Goal: Task Accomplishment & Management: Use online tool/utility

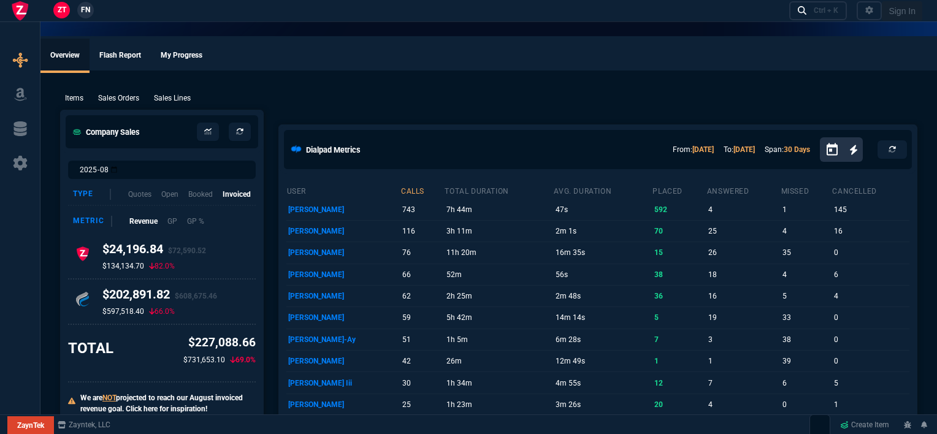
select select "12: [PERSON_NAME]"
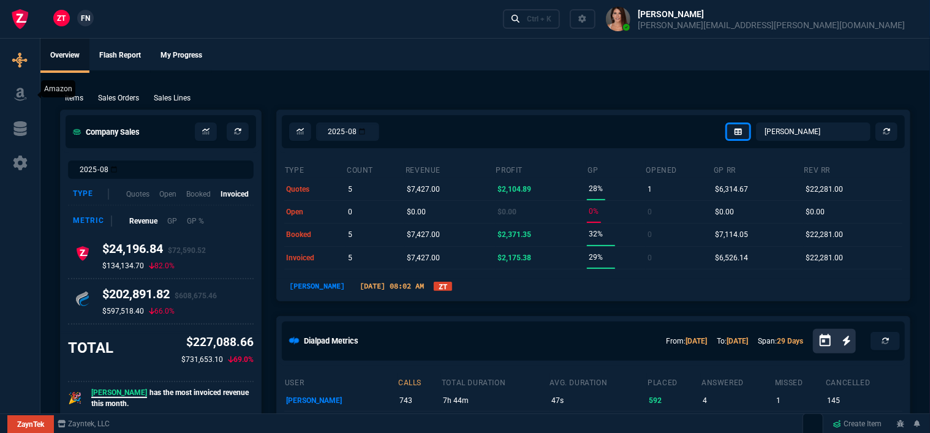
click at [20, 90] on icon at bounding box center [20, 94] width 18 height 15
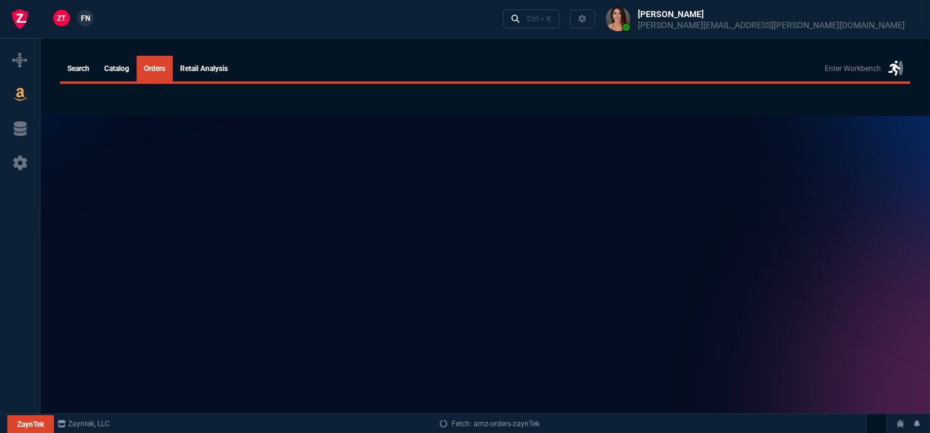
select select
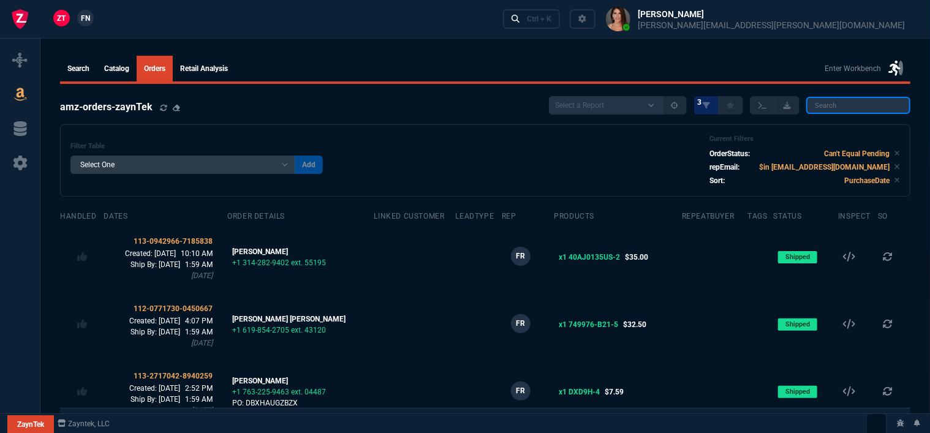
click at [873, 108] on input "search" at bounding box center [859, 105] width 104 height 17
paste input "lamar.simmons@hotmail.com"
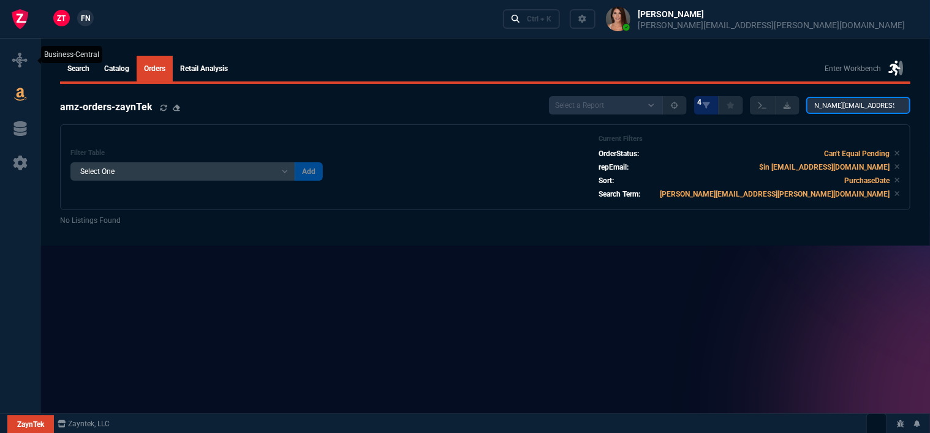
type input "lamar.simmons@hotmail.com"
click at [29, 59] on link at bounding box center [20, 61] width 30 height 20
select select "12: [PERSON_NAME]"
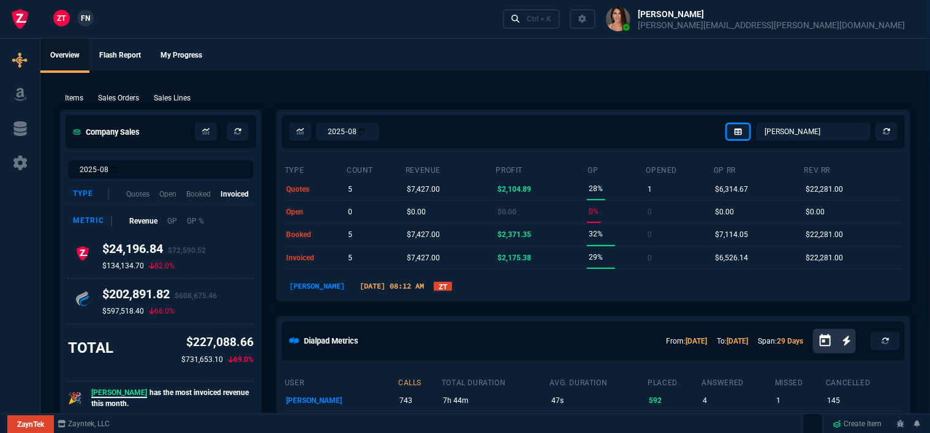
click at [17, 105] on div at bounding box center [20, 242] width 40 height 412
click at [20, 96] on icon at bounding box center [20, 94] width 18 height 15
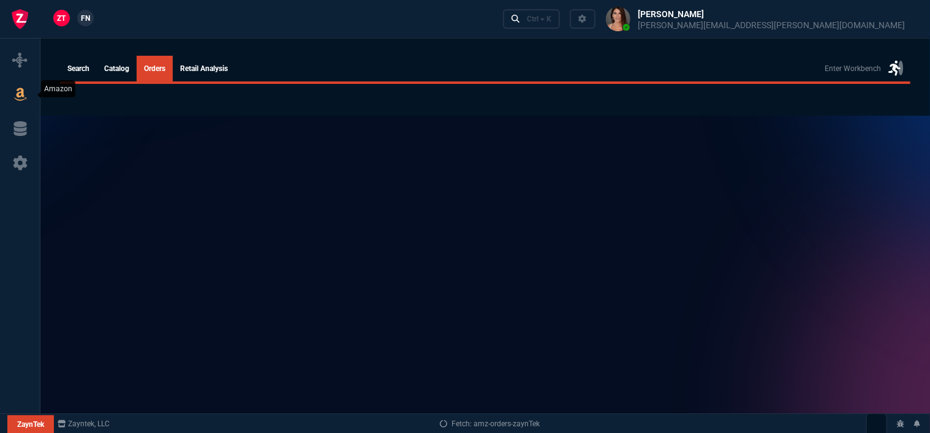
select select
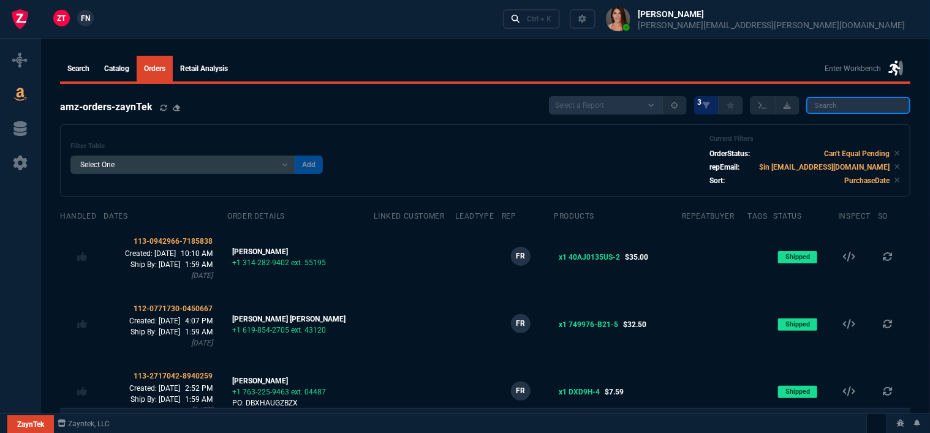
click at [856, 110] on input "search" at bounding box center [859, 105] width 104 height 17
paste input "111-2114877-1061844"
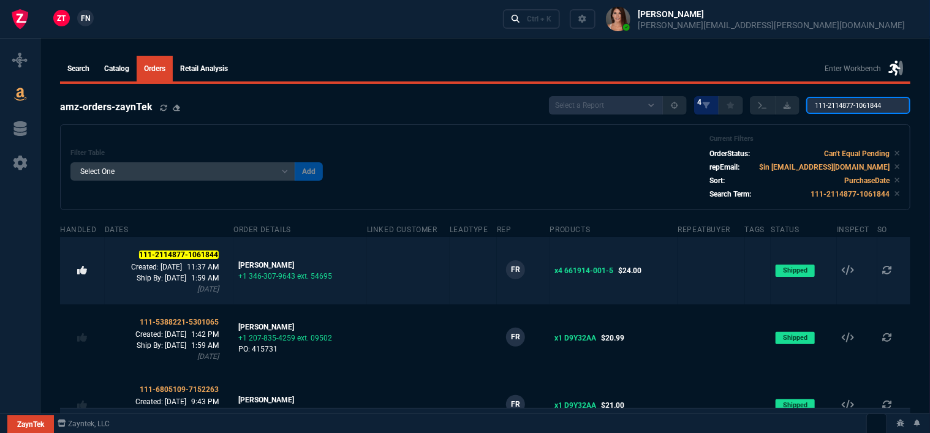
type input "111-2114877-1061844"
click at [81, 273] on icon at bounding box center [82, 270] width 10 height 9
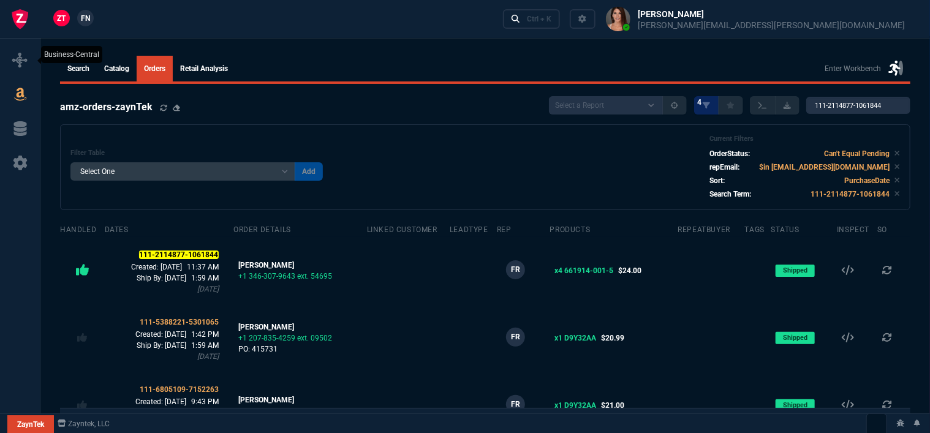
click at [25, 55] on icon at bounding box center [20, 60] width 15 height 15
select select "12: [PERSON_NAME]"
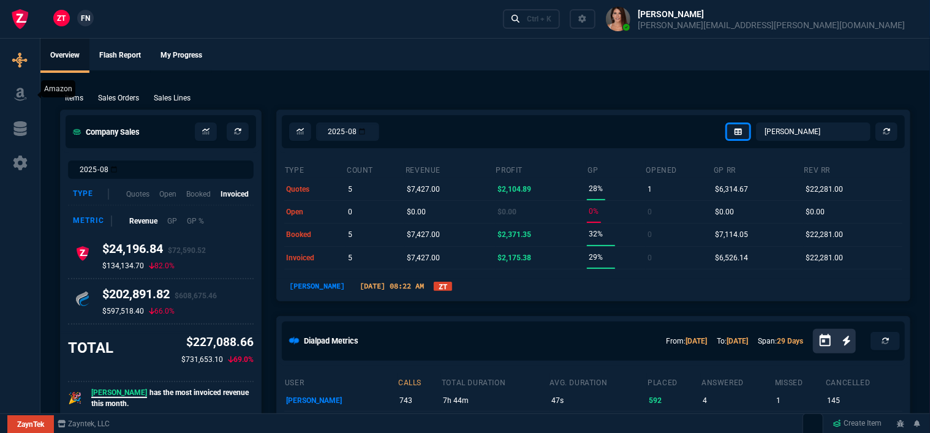
click at [22, 104] on link at bounding box center [20, 95] width 30 height 20
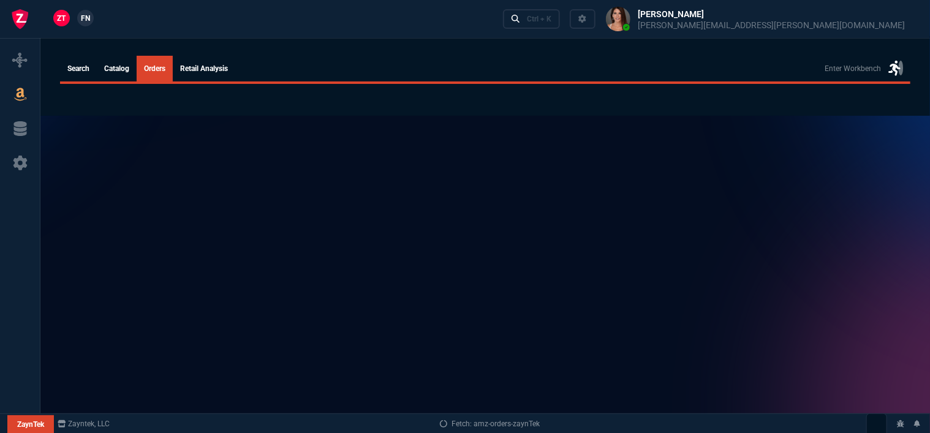
select select
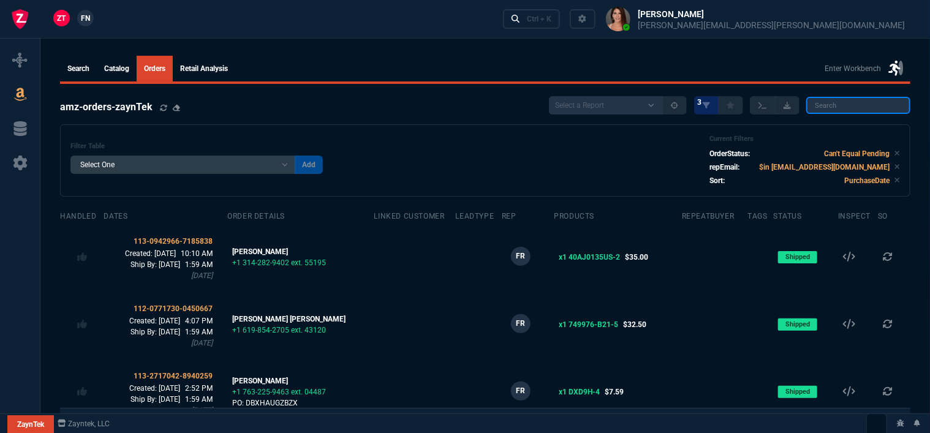
click at [851, 106] on input "search" at bounding box center [859, 105] width 104 height 17
paste input "114-2455602-9622655"
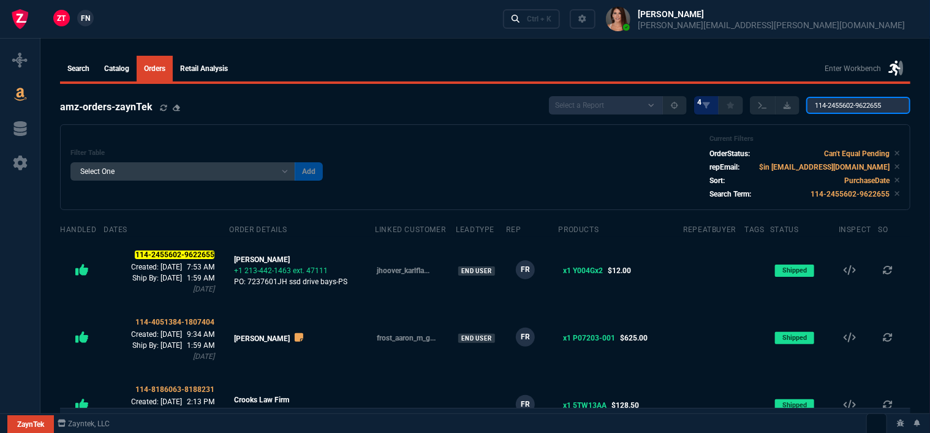
type input "114-2455602-9622655"
click at [25, 61] on icon at bounding box center [20, 60] width 15 height 15
select select "12: [PERSON_NAME]"
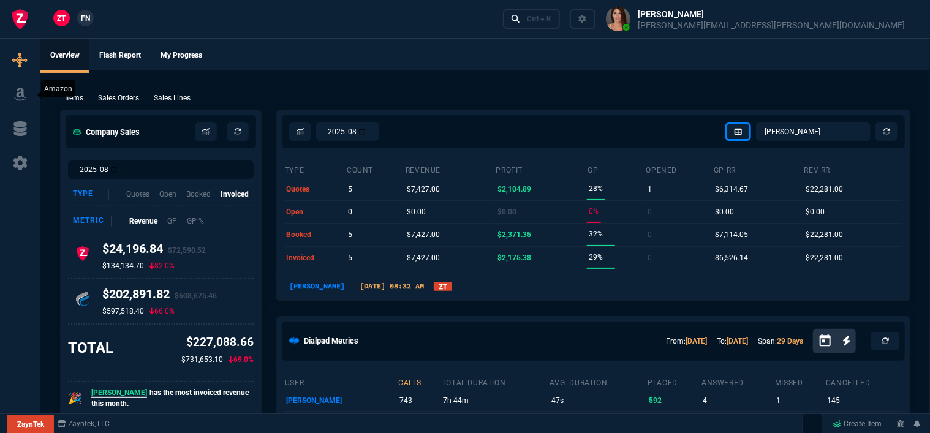
click at [23, 98] on icon at bounding box center [20, 94] width 18 height 15
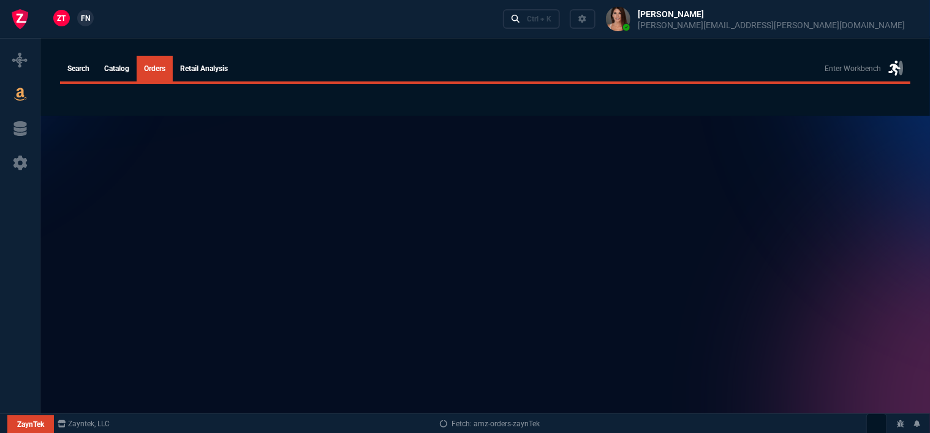
select select
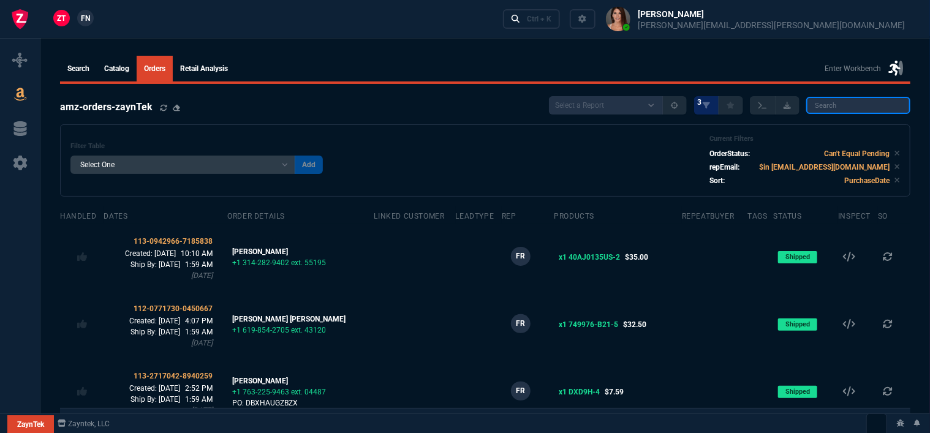
click at [846, 108] on input "search" at bounding box center [859, 105] width 104 height 17
paste input "114-1156333-3052222"
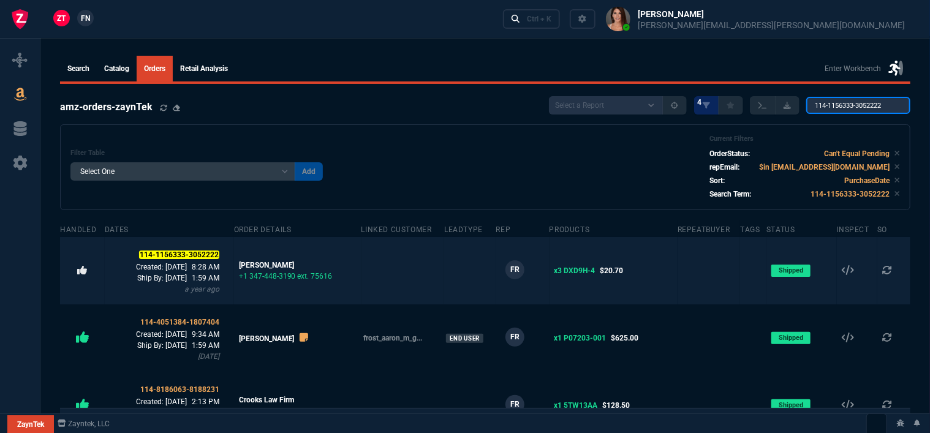
type input "114-1156333-3052222"
click at [82, 272] on icon at bounding box center [82, 270] width 10 height 9
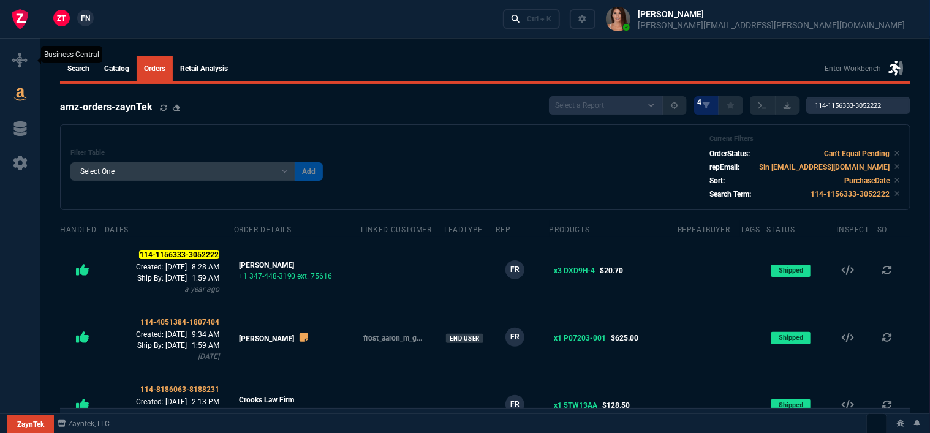
click at [15, 52] on nx-icon at bounding box center [20, 60] width 15 height 17
select select "12: [PERSON_NAME]"
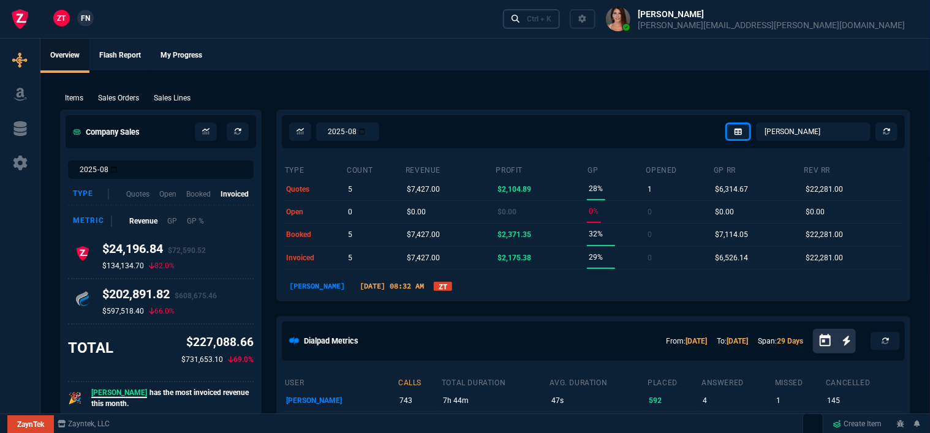
click at [552, 21] on div "Ctrl + K" at bounding box center [539, 19] width 25 height 10
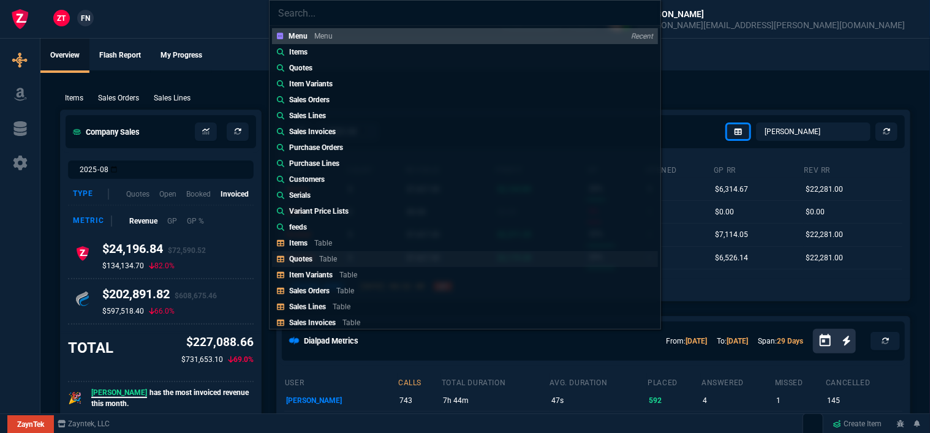
click at [373, 262] on link "Quotes Table" at bounding box center [465, 259] width 386 height 16
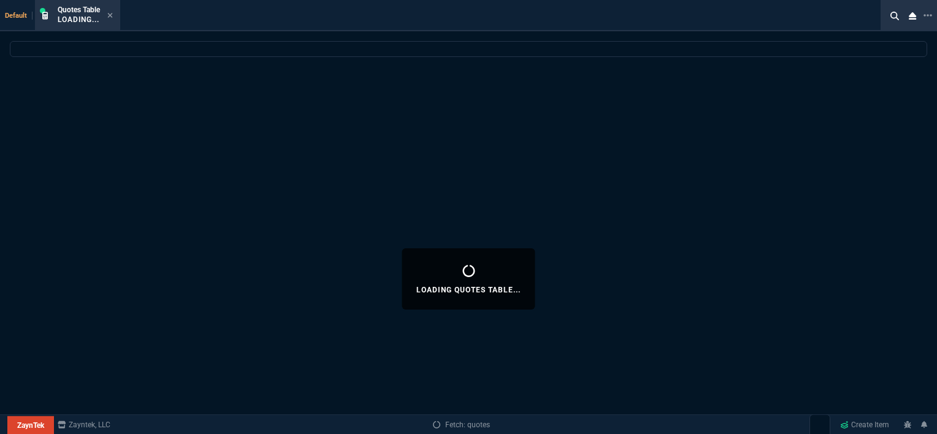
select select
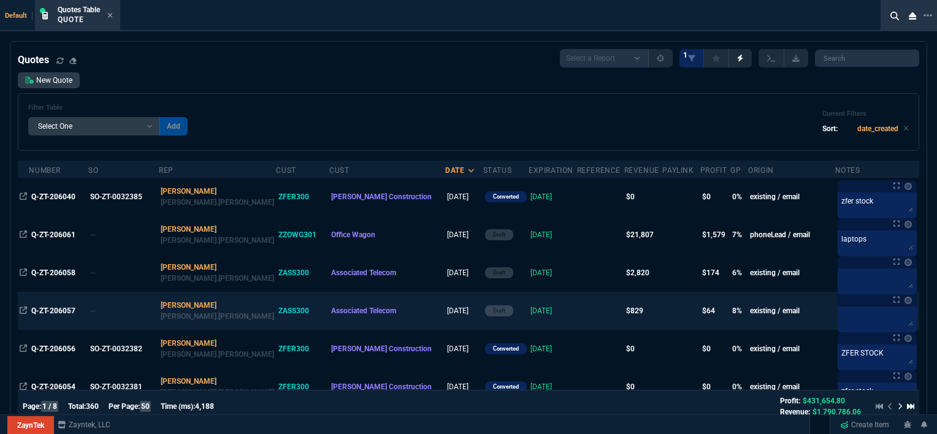
scroll to position [61, 0]
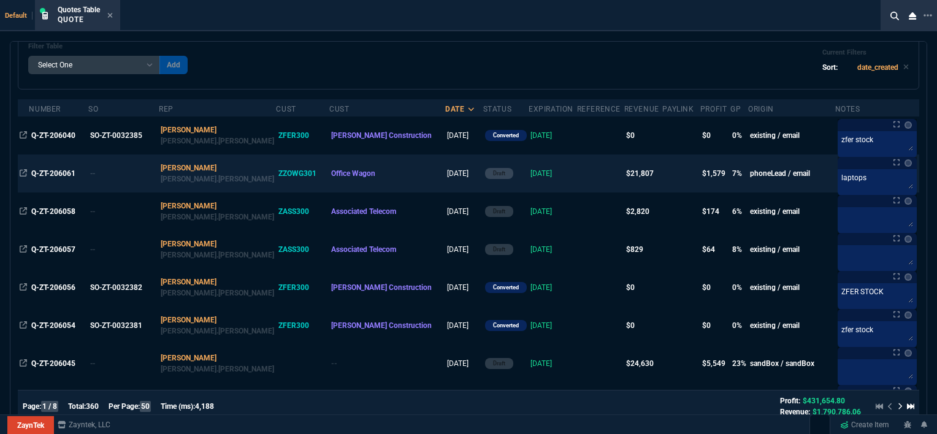
click at [577, 178] on td at bounding box center [600, 173] width 47 height 38
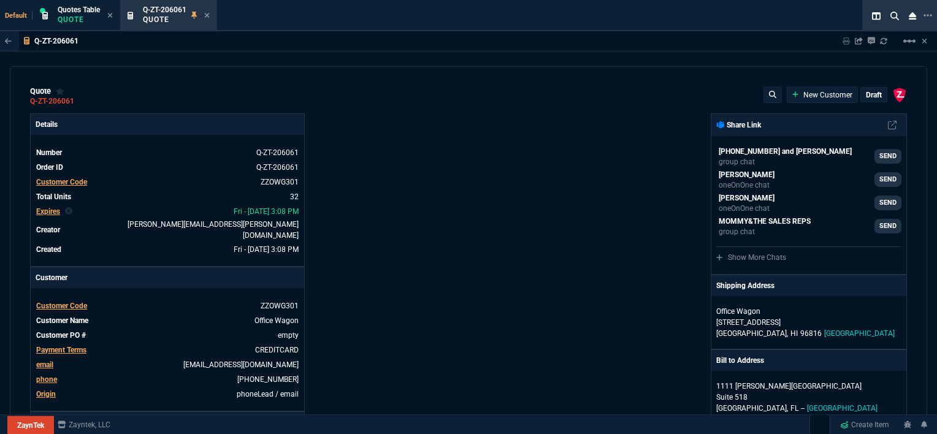
type input "14"
type input "140"
type input "15"
type input "9"
type input "11"
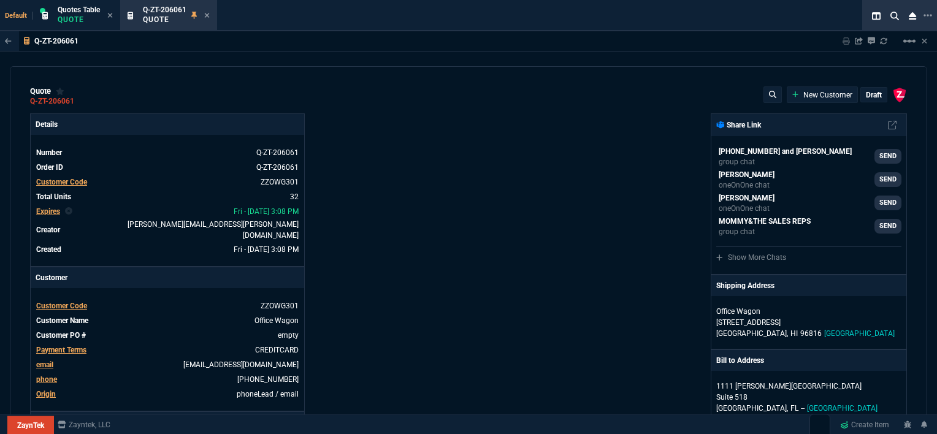
type input "156"
type input "11"
type input "23"
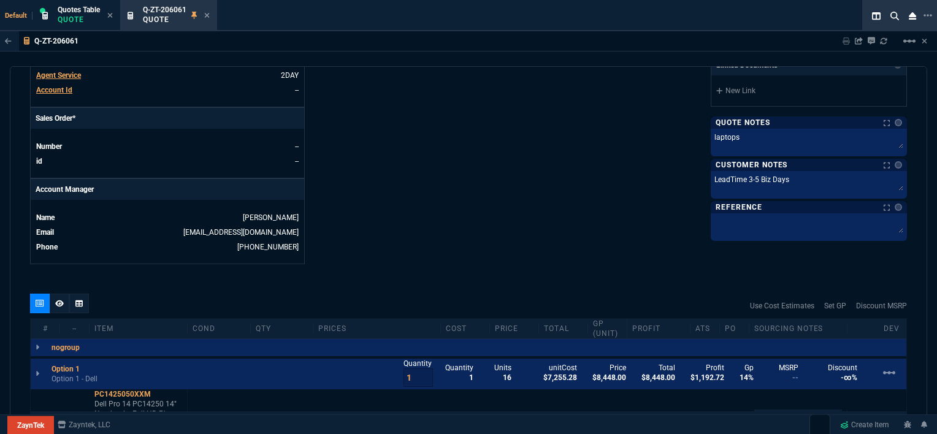
scroll to position [613, 0]
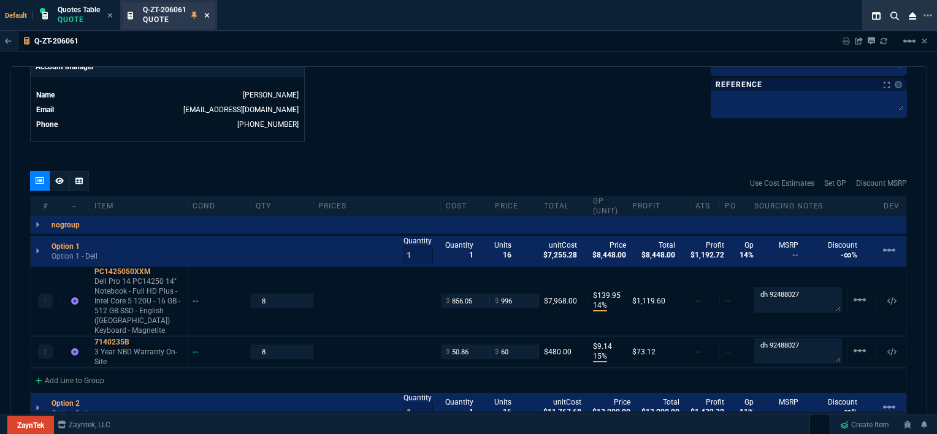
click at [208, 16] on icon at bounding box center [207, 15] width 6 height 7
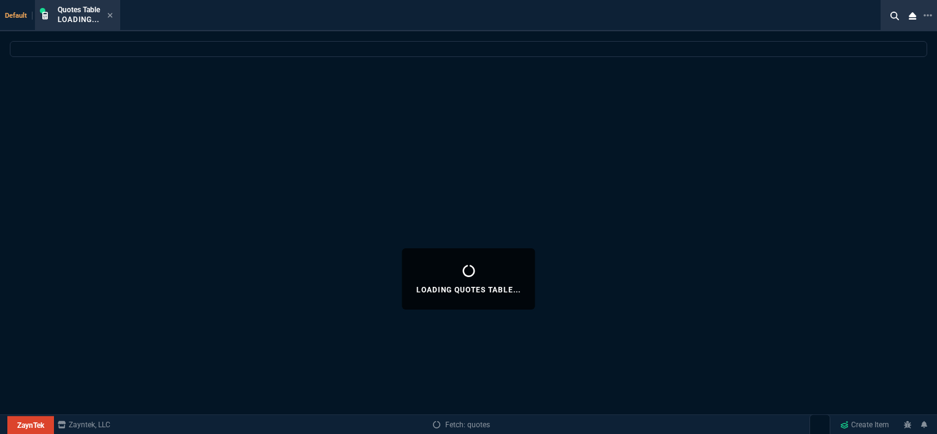
select select
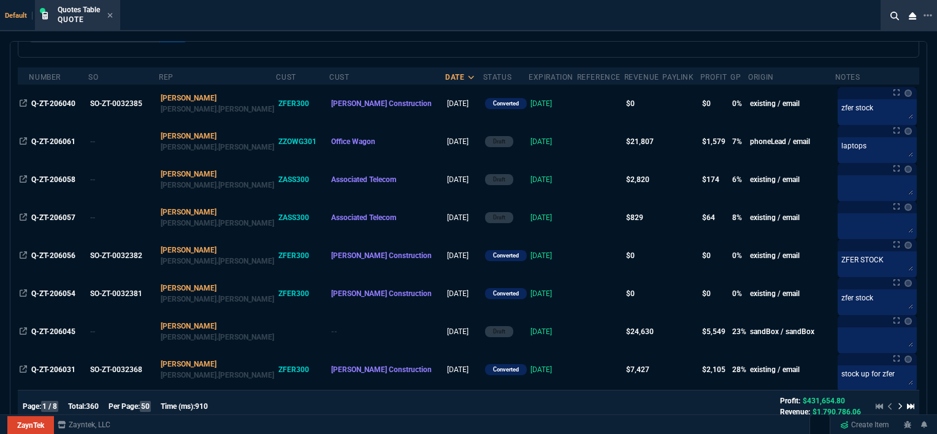
scroll to position [123, 0]
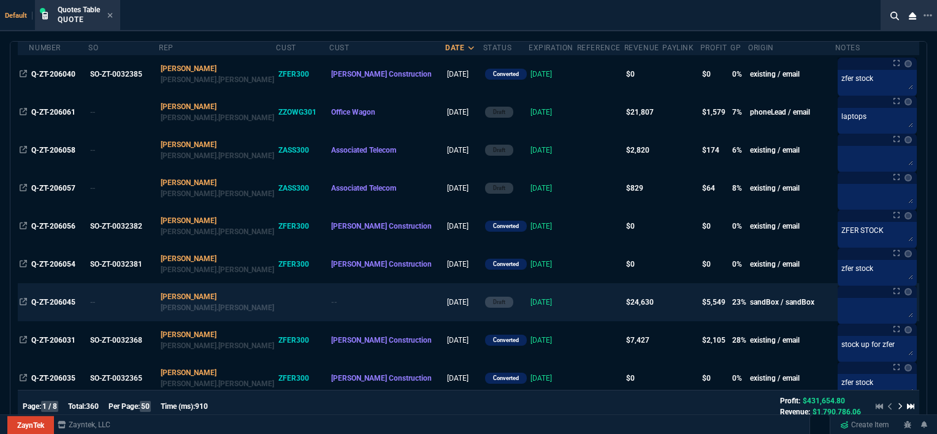
click at [577, 305] on td at bounding box center [600, 302] width 47 height 38
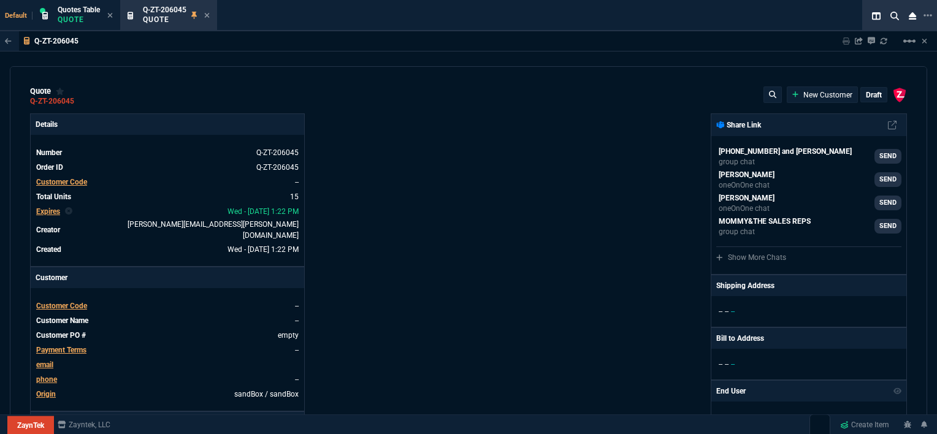
type input "100"
type input "995"
type input "10"
type input "19"
type input "265"
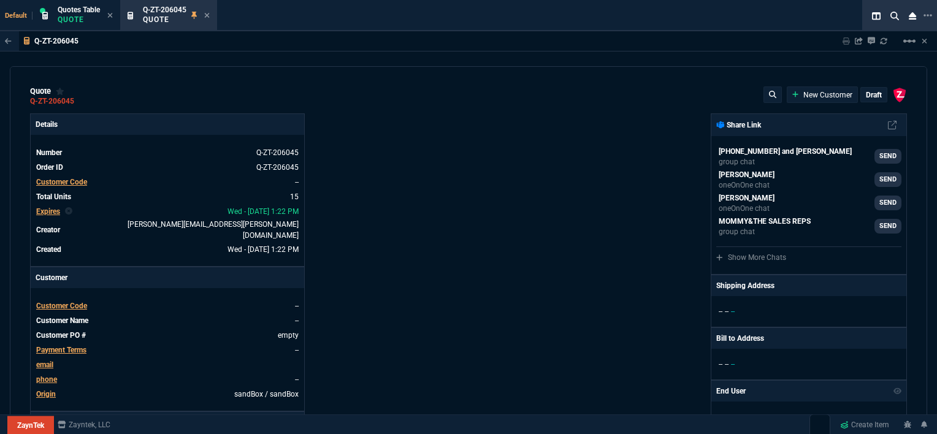
type input "18"
type input "211"
type input "100"
type input "2085"
type input "100"
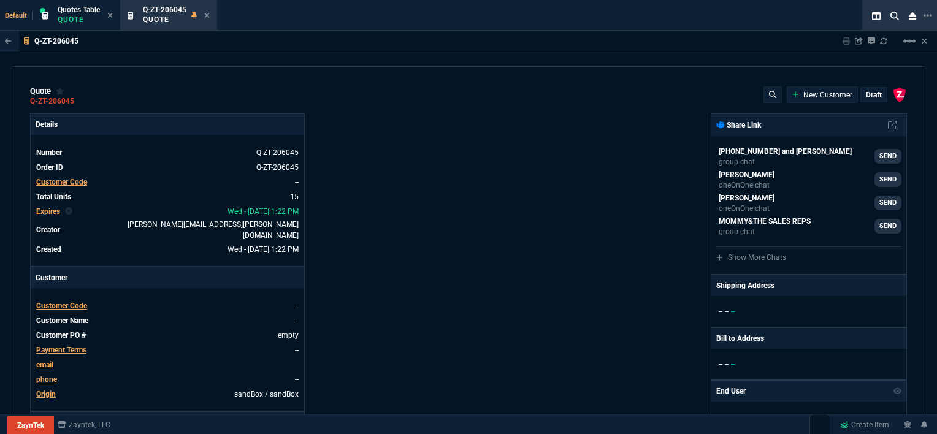
type input "1665"
type input "8"
type input "209"
type input "20"
type input "715"
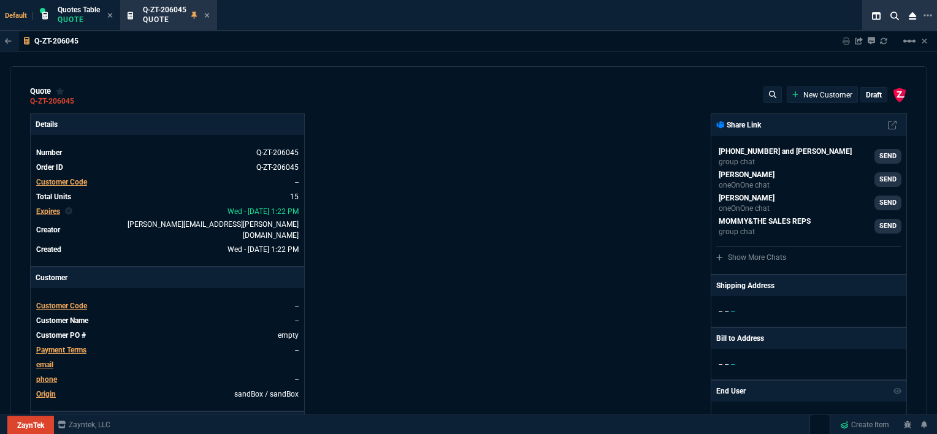
type input "3"
type input "12"
type input "11"
type input "88"
type input "2"
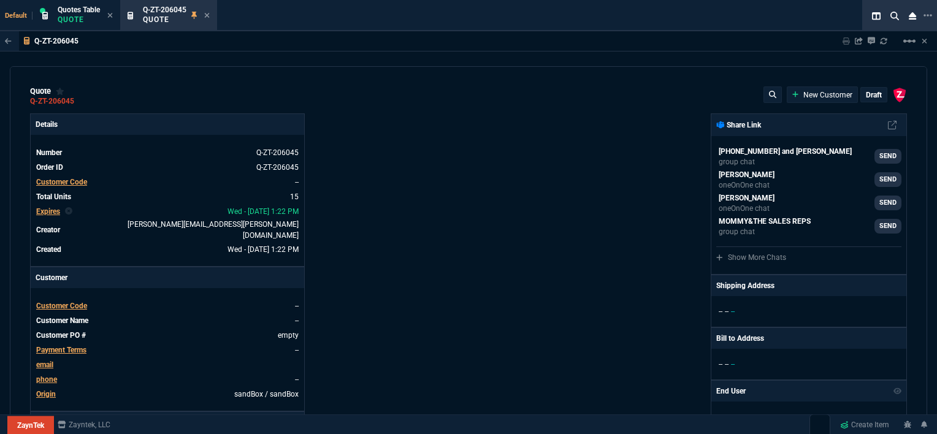
type input "33"
type input "10"
type input "121"
type input "3"
type input "75"
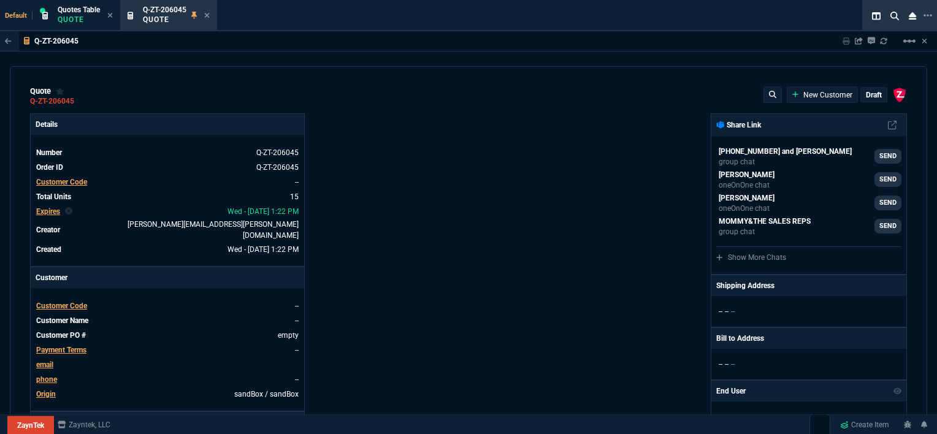
type input "2"
type input "59"
type input "0"
type input "1260.57"
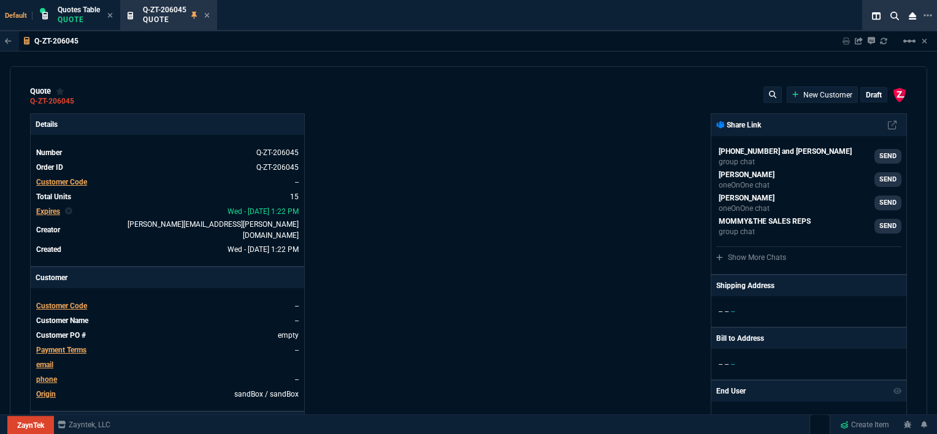
type input "1178.09"
type input "1908.52"
type input "1746.35"
type input "2844.07"
type input "2494.8"
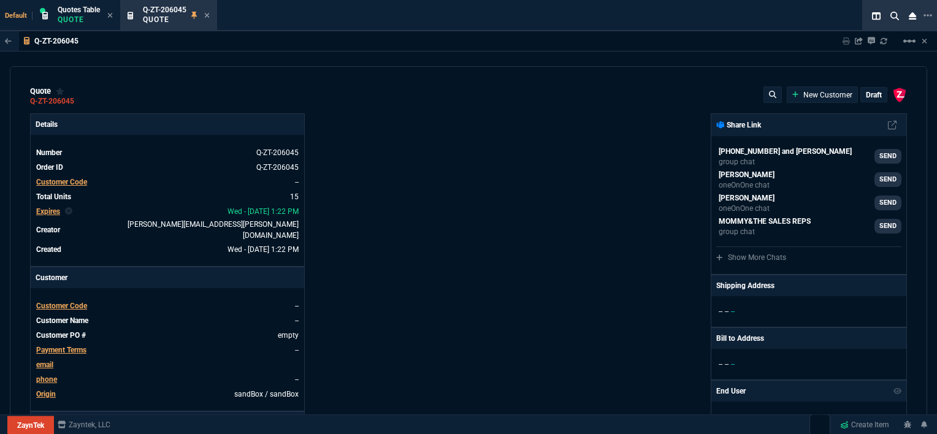
type input "3548.15"
type input "4041.58"
type input "699"
type input "1049"
type input "1999"
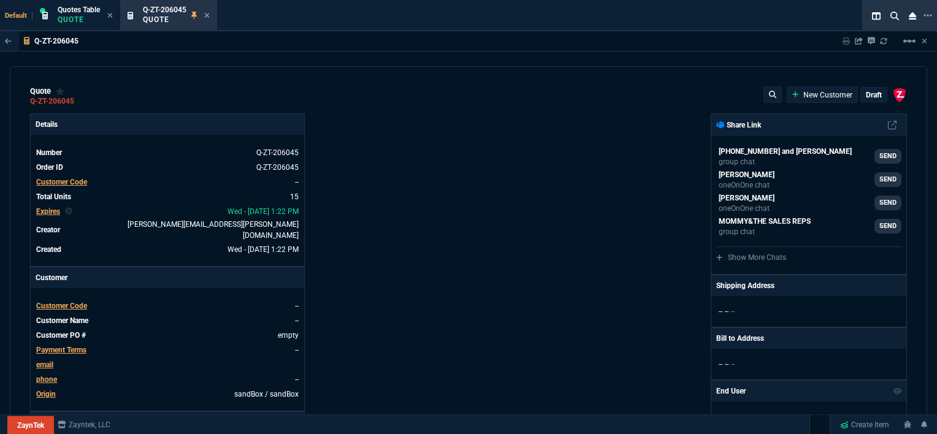
type input "1649"
type input "4352.04"
type input "4964.65"
type input "6409.36"
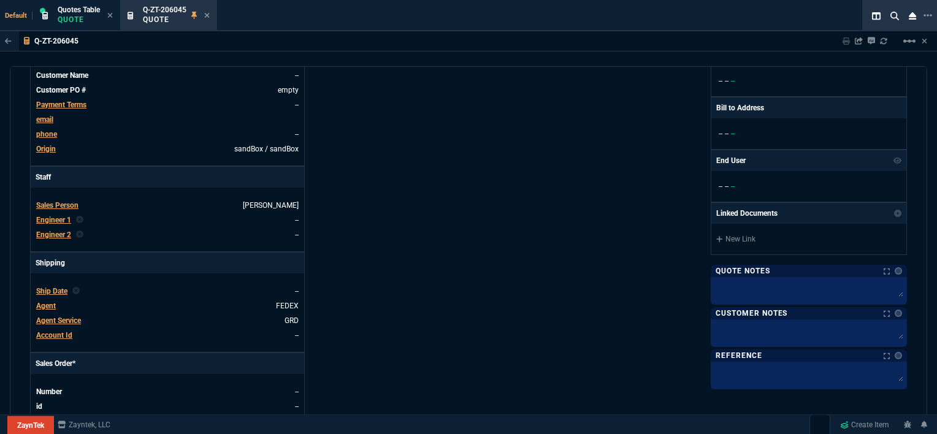
type input "21"
type input "34"
type input "26"
type input "34"
type input "27"
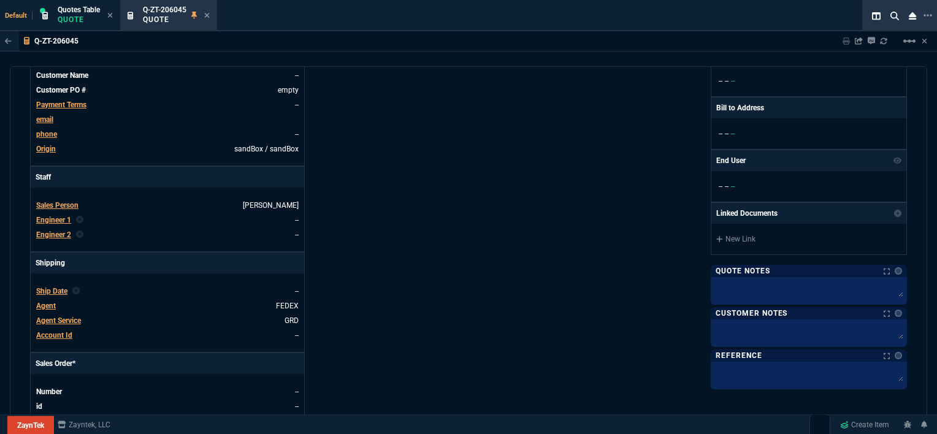
type input "33"
type input "29"
type input "10"
type input "33"
type input "26"
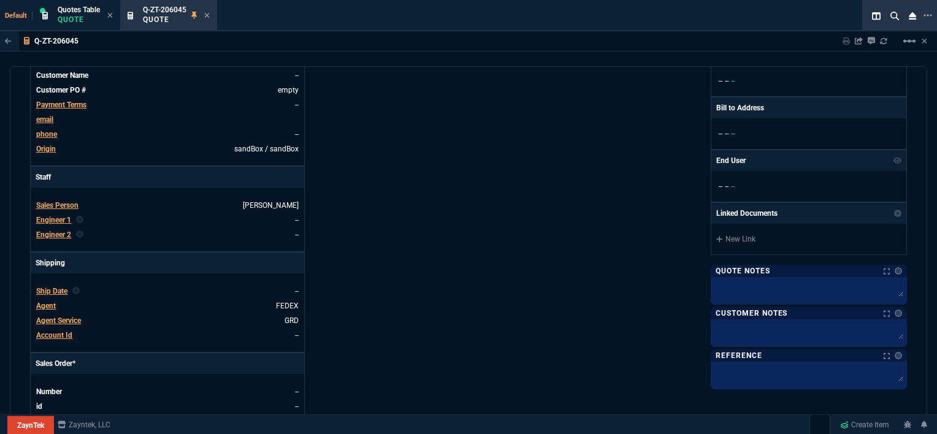
type input "33"
type input "27"
type input "33"
type input "26"
type input "100"
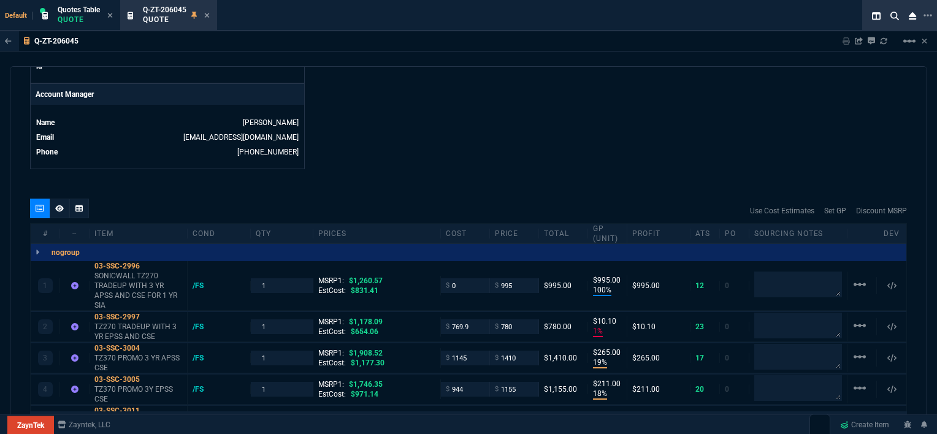
scroll to position [613, 0]
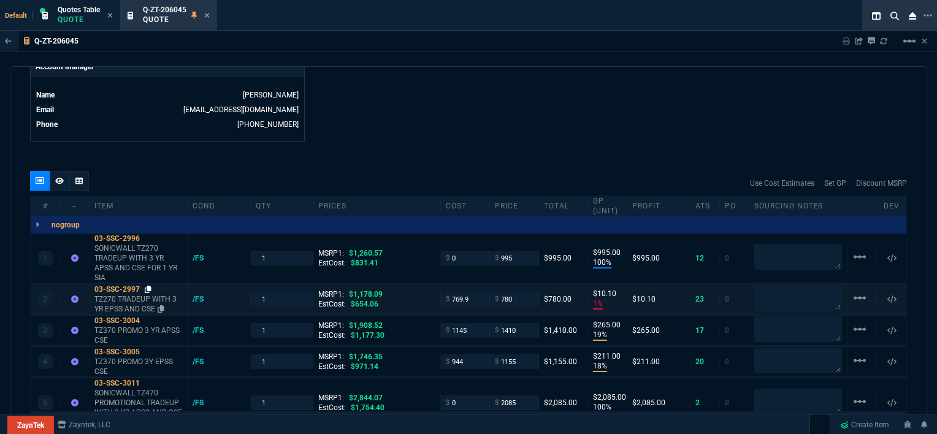
click at [147, 286] on icon at bounding box center [148, 289] width 7 height 7
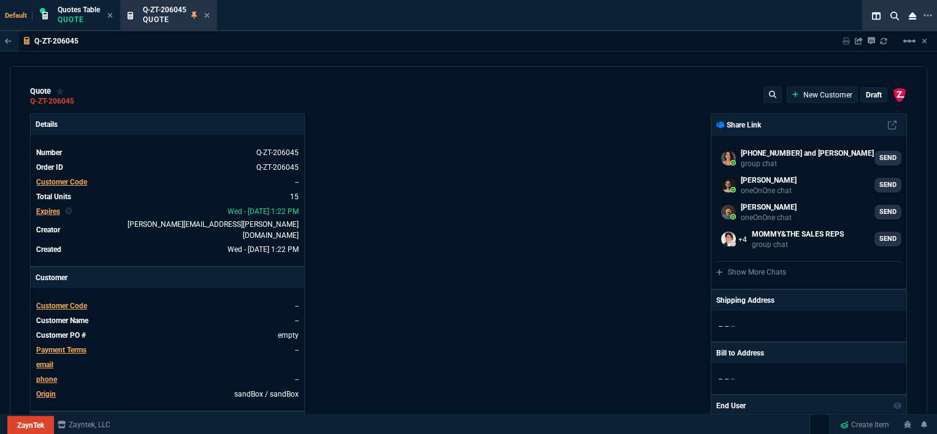
select select "12: [PERSON_NAME]"
